Goal: Navigation & Orientation: Find specific page/section

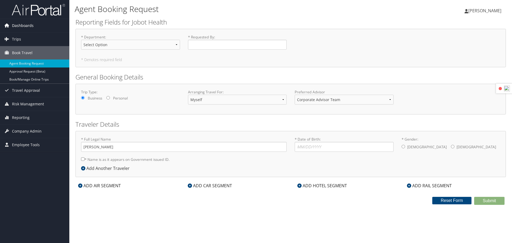
click at [43, 27] on link "Dashboards" at bounding box center [34, 25] width 69 height 13
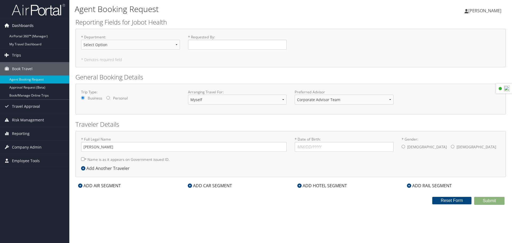
click at [31, 29] on span "Dashboards" at bounding box center [23, 25] width 22 height 13
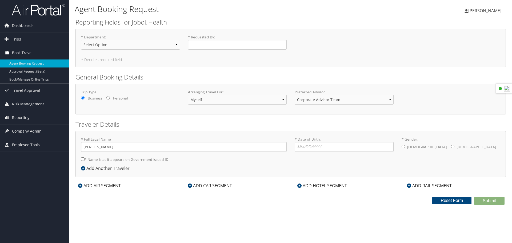
click at [34, 53] on link "Book Travel" at bounding box center [34, 52] width 69 height 13
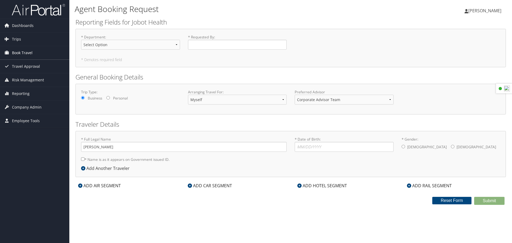
click at [29, 46] on span "Book Travel" at bounding box center [22, 52] width 21 height 13
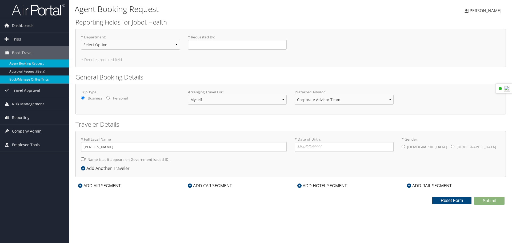
click at [49, 83] on link "Book/Manage Online Trips" at bounding box center [34, 80] width 69 height 8
